Goal: Task Accomplishment & Management: Manage account settings

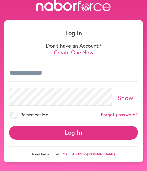
scroll to position [13, 0]
click at [125, 112] on link "Forgot password?" at bounding box center [119, 115] width 37 height 6
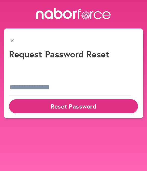
click at [69, 49] on h1 "Request Password Reset" at bounding box center [73, 54] width 129 height 11
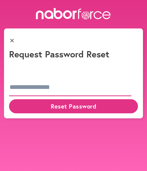
click at [60, 78] on input "email" at bounding box center [70, 87] width 122 height 18
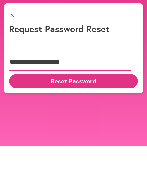
type input "**********"
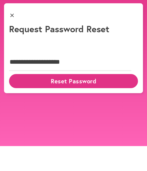
click at [118, 99] on button "Reset Password" at bounding box center [73, 106] width 129 height 14
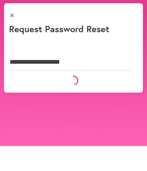
scroll to position [25, 0]
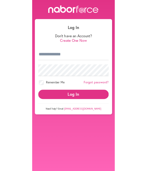
scroll to position [36, 0]
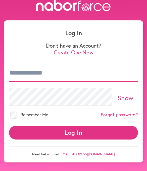
click at [63, 64] on input "email" at bounding box center [73, 73] width 129 height 18
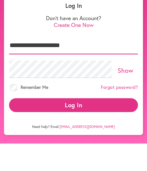
type input "**********"
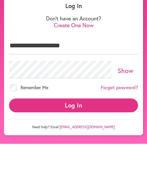
click at [133, 93] on link "Show" at bounding box center [126, 97] width 16 height 9
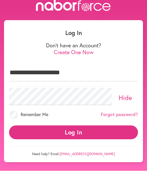
click at [98, 126] on button "Log In" at bounding box center [73, 133] width 129 height 14
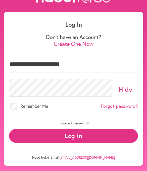
click at [22, 103] on span "Remember Me" at bounding box center [35, 106] width 28 height 6
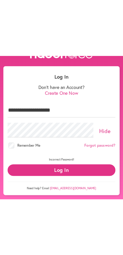
scroll to position [0, 0]
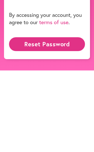
scroll to position [34, 0]
click at [60, 119] on button "Reset Password" at bounding box center [47, 126] width 76 height 14
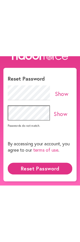
scroll to position [0, 0]
